Goal: Check status: Check status

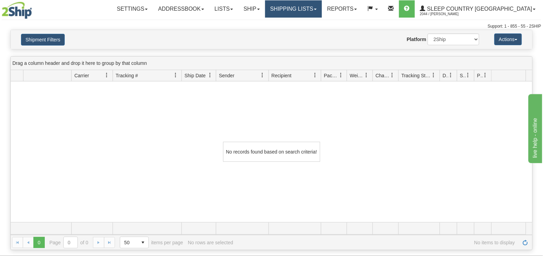
click at [322, 10] on link "Shipping lists" at bounding box center [293, 8] width 57 height 17
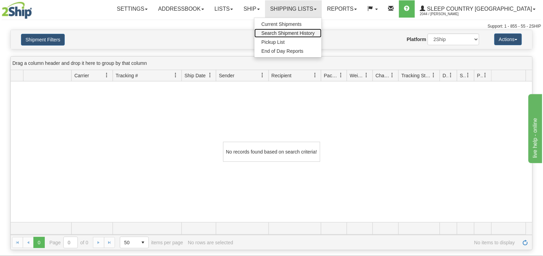
click at [315, 32] on span "Search Shipment History" at bounding box center [288, 33] width 53 height 6
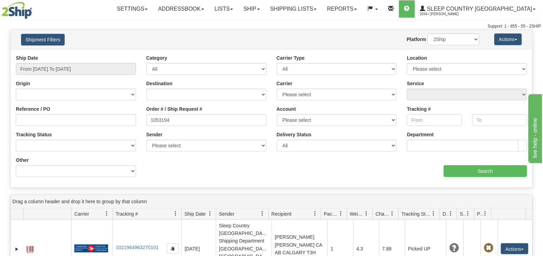
type input "1053194"
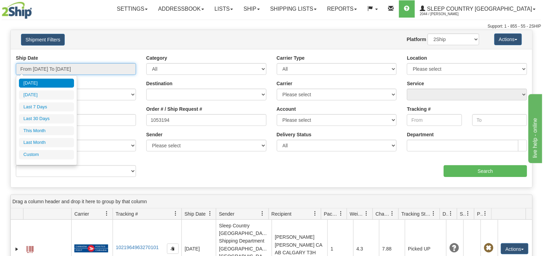
click at [56, 68] on input "From [DATE] To [DATE]" at bounding box center [76, 69] width 120 height 12
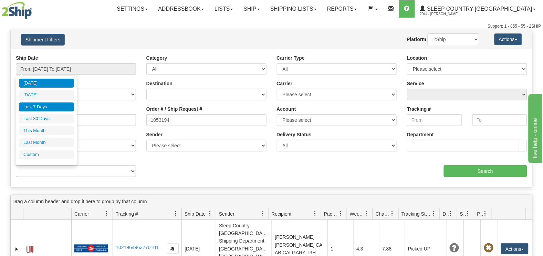
click at [50, 106] on li "Last 7 Days" at bounding box center [46, 106] width 55 height 9
type input "From [DATE] To [DATE]"
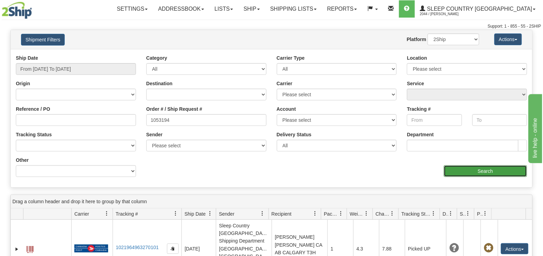
click at [478, 170] on input "Search" at bounding box center [486, 171] width 84 height 12
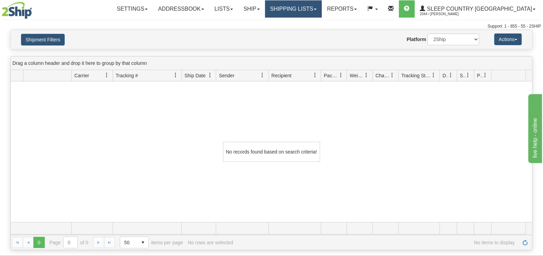
click at [322, 9] on link "Shipping lists" at bounding box center [293, 8] width 57 height 17
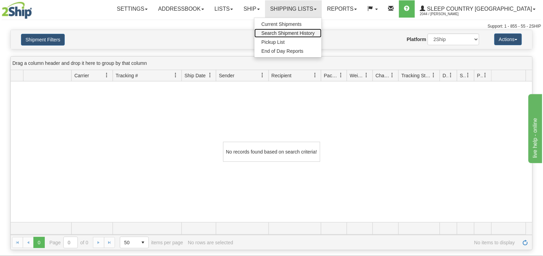
click at [315, 30] on span "Search Shipment History" at bounding box center [288, 33] width 53 height 6
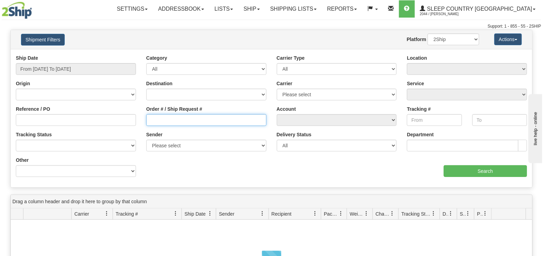
click at [157, 119] on input "Order # / Ship Request #" at bounding box center [206, 120] width 120 height 12
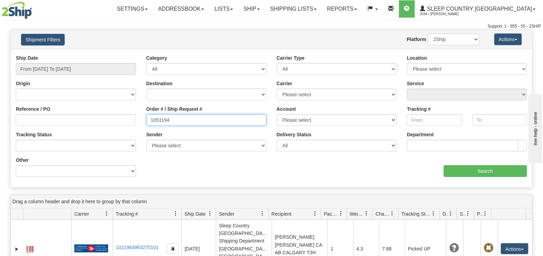
type input "1053194"
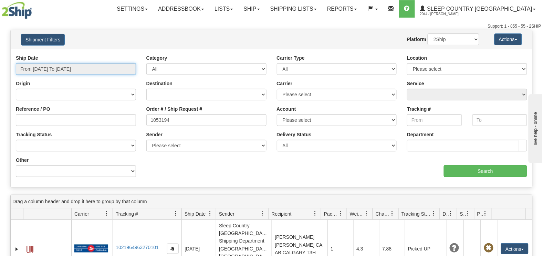
click at [74, 67] on input "From [DATE] To [DATE]" at bounding box center [76, 69] width 120 height 12
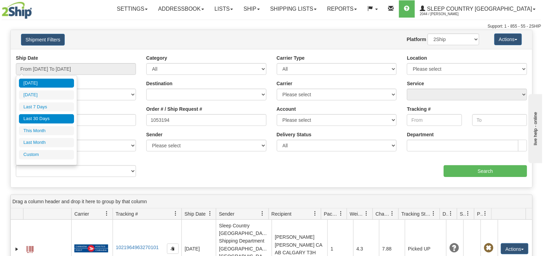
click at [36, 118] on li "Last 30 Days" at bounding box center [46, 118] width 55 height 9
type input "From 07/28/2025 To 08/26/2025"
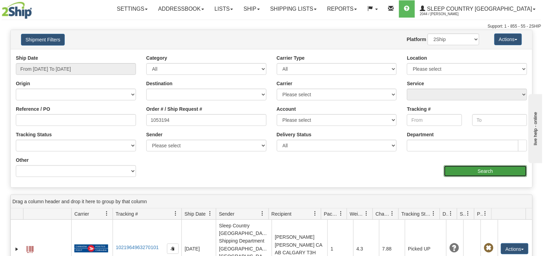
click at [449, 170] on input "Search" at bounding box center [486, 171] width 84 height 12
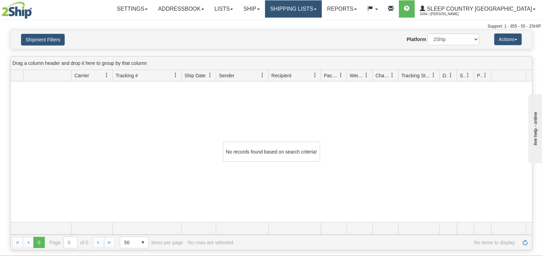
click at [322, 8] on link "Shipping lists" at bounding box center [293, 8] width 57 height 17
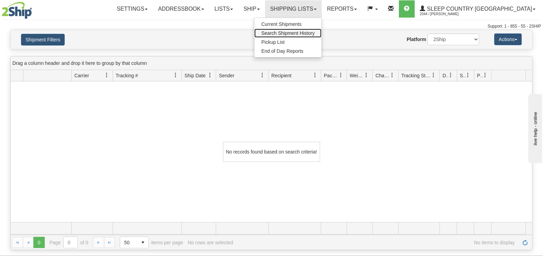
click at [315, 30] on span "Search Shipment History" at bounding box center [288, 33] width 53 height 6
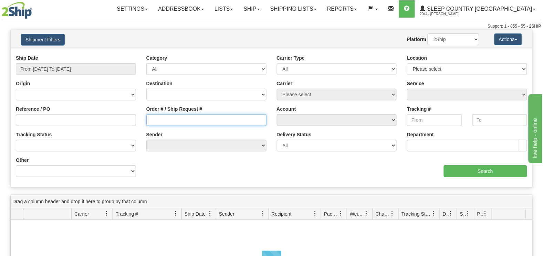
drag, startPoint x: 161, startPoint y: 119, endPoint x: 163, endPoint y: 116, distance: 3.5
click at [162, 119] on input "Order # / Ship Request #" at bounding box center [206, 120] width 120 height 12
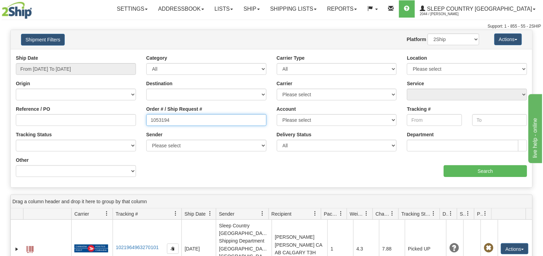
type input "1053194"
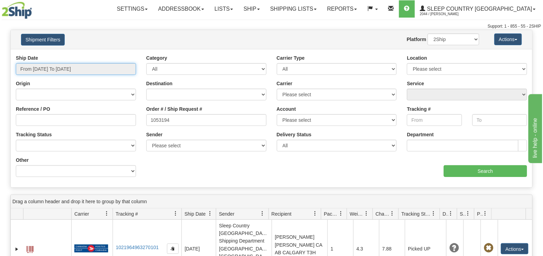
click at [60, 69] on input "From [DATE] To [DATE]" at bounding box center [76, 69] width 120 height 12
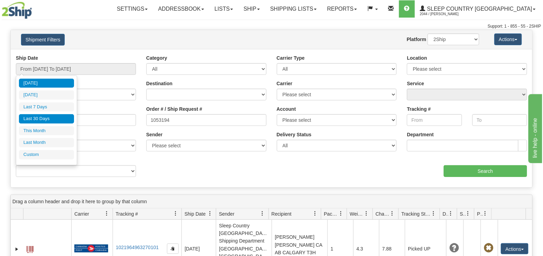
click at [47, 118] on li "Last 30 Days" at bounding box center [46, 118] width 55 height 9
type input "From 07/28/2025 To 08/26/2025"
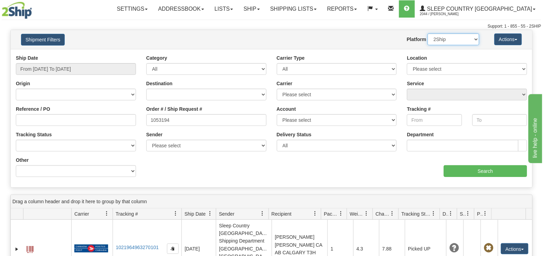
click at [442, 38] on select "2Ship Imported" at bounding box center [454, 39] width 52 height 12
select select "1"
click at [428, 33] on select "2Ship Imported" at bounding box center [454, 39] width 52 height 12
